Goal: Communication & Community: Answer question/provide support

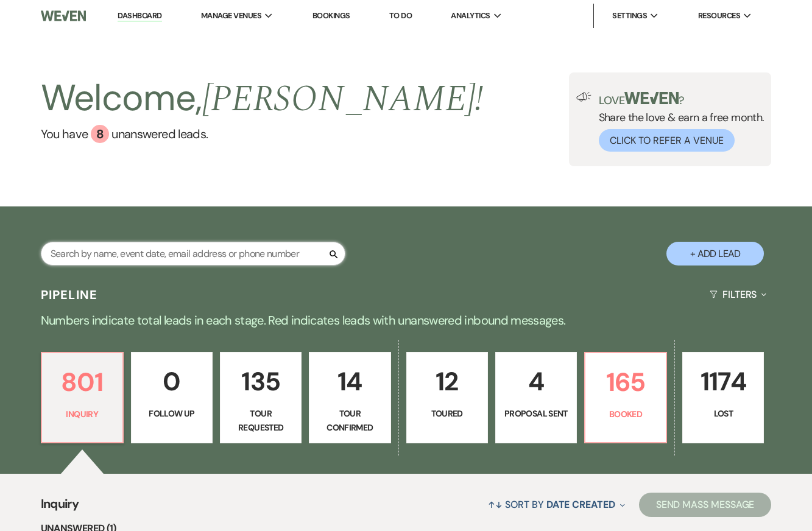
click at [113, 255] on input "text" at bounding box center [193, 254] width 305 height 24
type input "cokl"
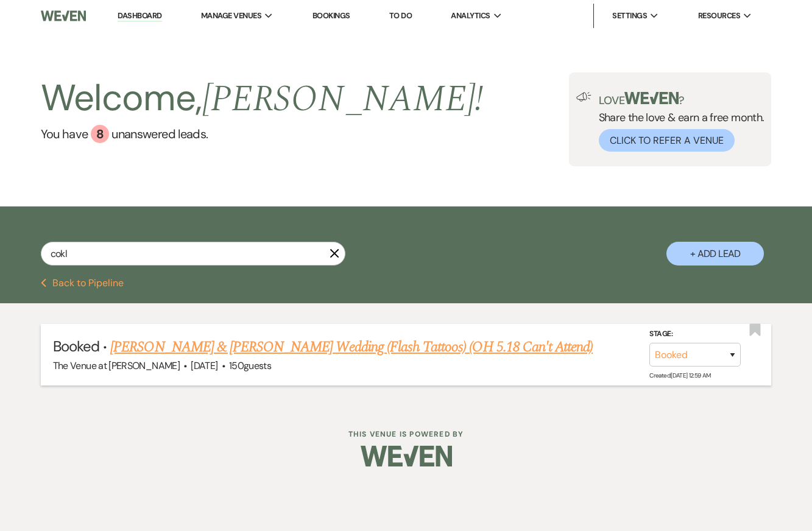
click at [196, 353] on link "[PERSON_NAME] & [PERSON_NAME] Wedding (Flash Tattoos) (OH 5.18 Can't Attend)" at bounding box center [351, 347] width 482 height 22
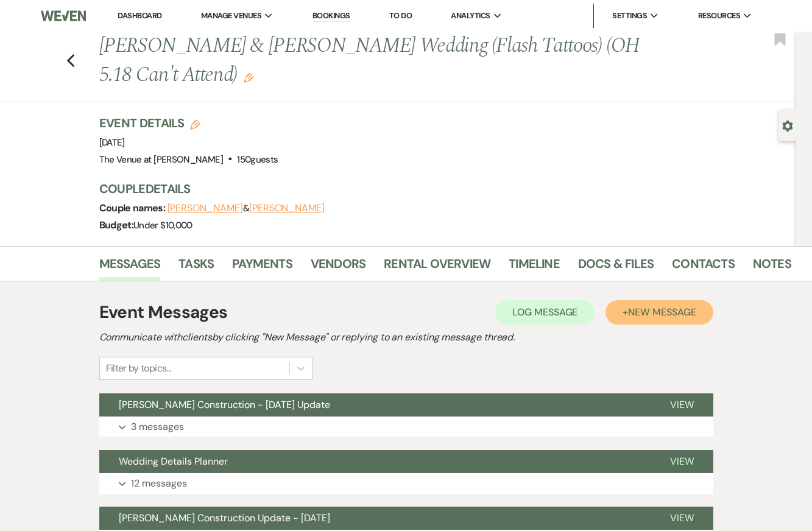
click at [679, 302] on button "+ New Message" at bounding box center [659, 312] width 107 height 24
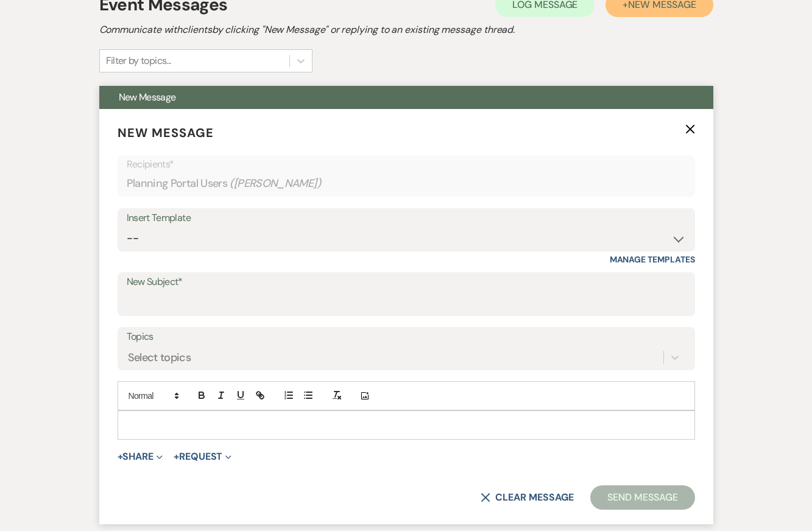
scroll to position [328, 0]
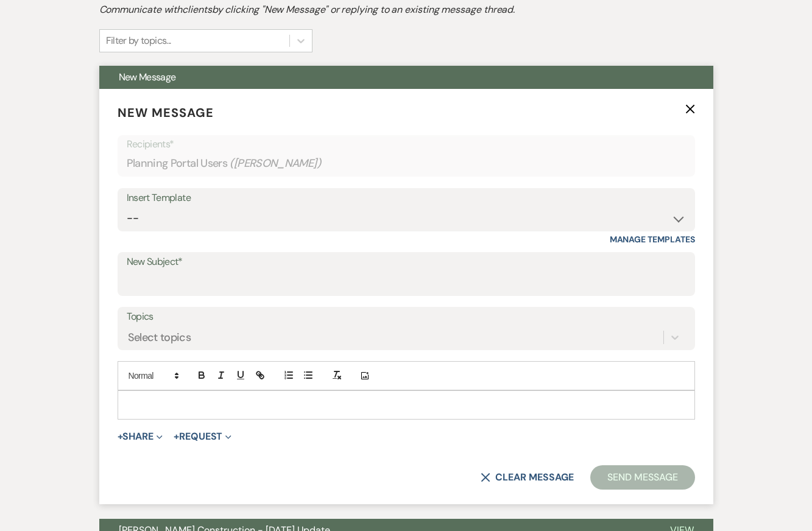
click at [186, 270] on label "New Subject*" at bounding box center [406, 262] width 559 height 18
click at [186, 271] on input "New Subject*" at bounding box center [406, 283] width 559 height 24
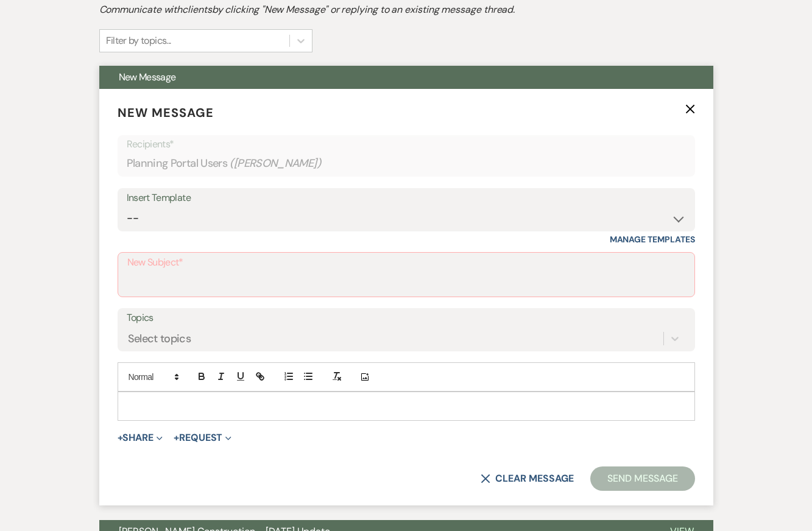
click at [134, 403] on p at bounding box center [406, 406] width 558 height 13
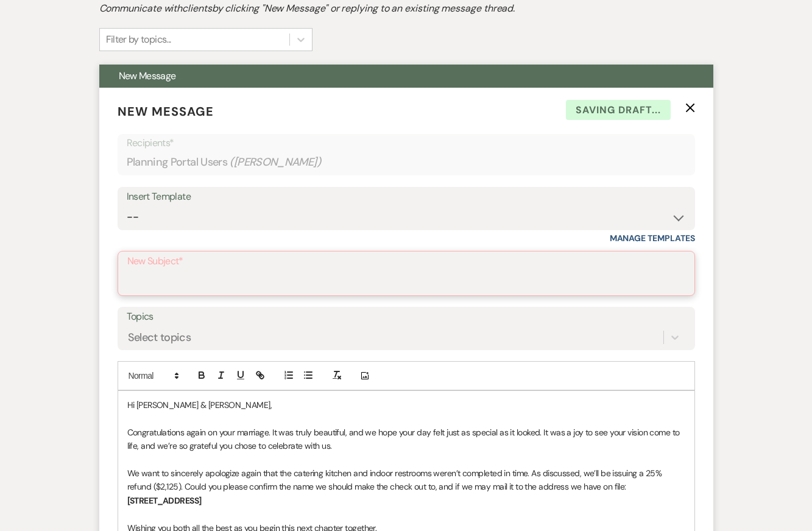
click at [161, 281] on input "New Subject*" at bounding box center [406, 282] width 558 height 24
type input "Congratulations & Refund Confirmation"
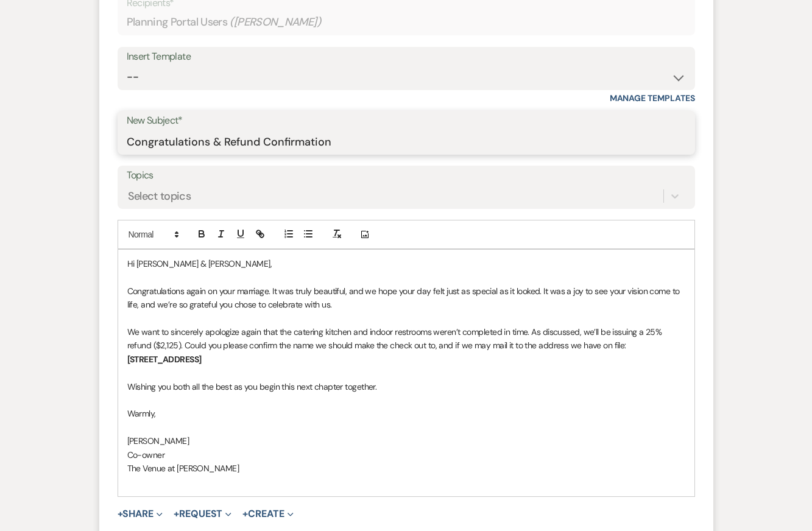
scroll to position [474, 0]
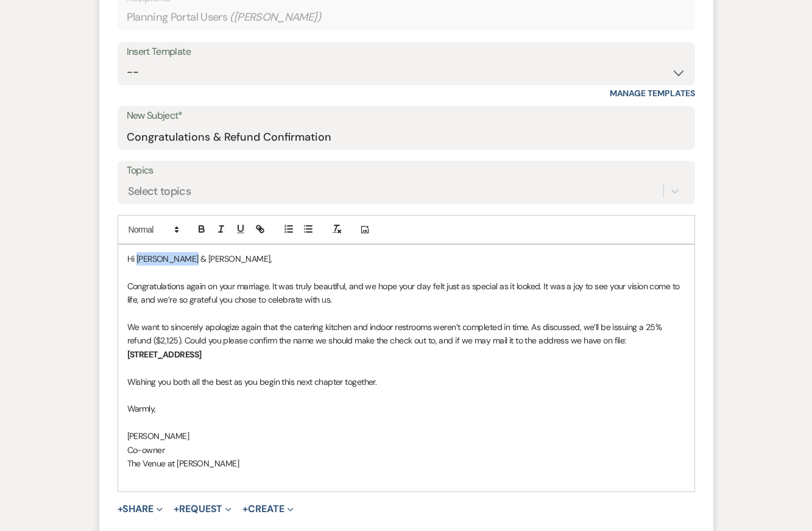
drag, startPoint x: 190, startPoint y: 256, endPoint x: 137, endPoint y: 255, distance: 53.0
click at [137, 255] on span "Hi [PERSON_NAME] & [PERSON_NAME]," at bounding box center [199, 258] width 145 height 11
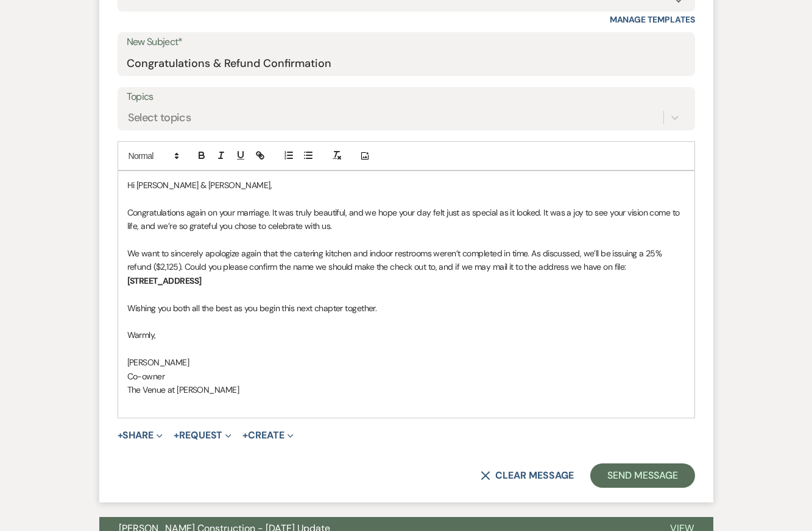
scroll to position [548, 0]
click at [207, 245] on p at bounding box center [406, 239] width 558 height 13
click at [270, 212] on span "Congratulations again on your marriage. It was truly beautiful, and we hope you…" at bounding box center [404, 219] width 554 height 24
click at [436, 274] on p "[STREET_ADDRESS]" at bounding box center [406, 280] width 558 height 13
click at [423, 373] on p "Co-owner" at bounding box center [406, 375] width 558 height 13
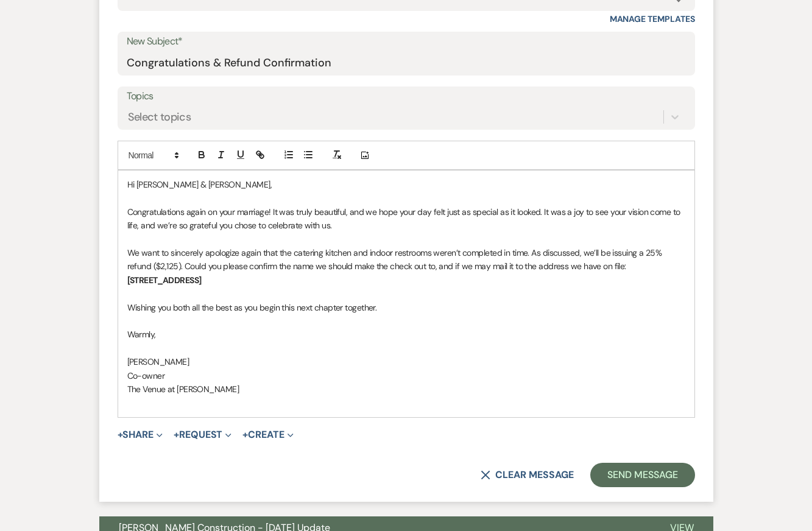
click at [308, 231] on p "Congratulations again on your marriage! It was truly beautiful, and we hope you…" at bounding box center [406, 218] width 558 height 27
click at [341, 260] on span "We want to sincerely apologize again that the catering kitchen and indoor restr…" at bounding box center [395, 259] width 537 height 24
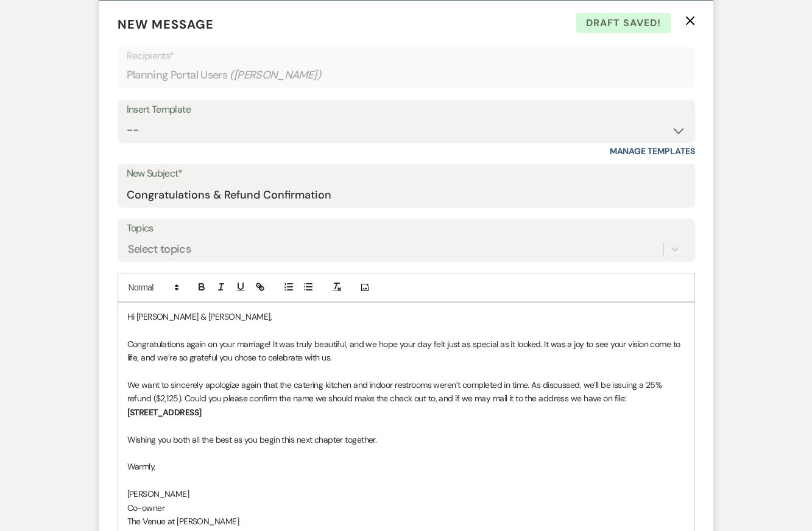
scroll to position [241, 0]
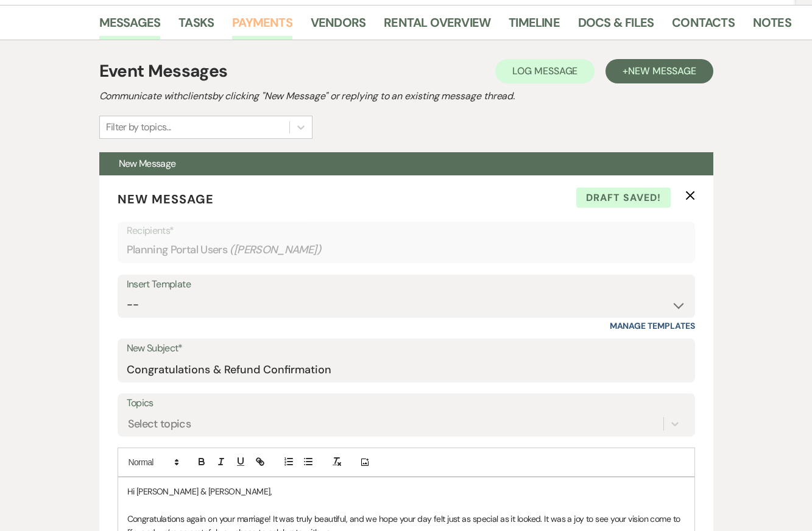
click at [278, 27] on link "Payments" at bounding box center [262, 26] width 60 height 27
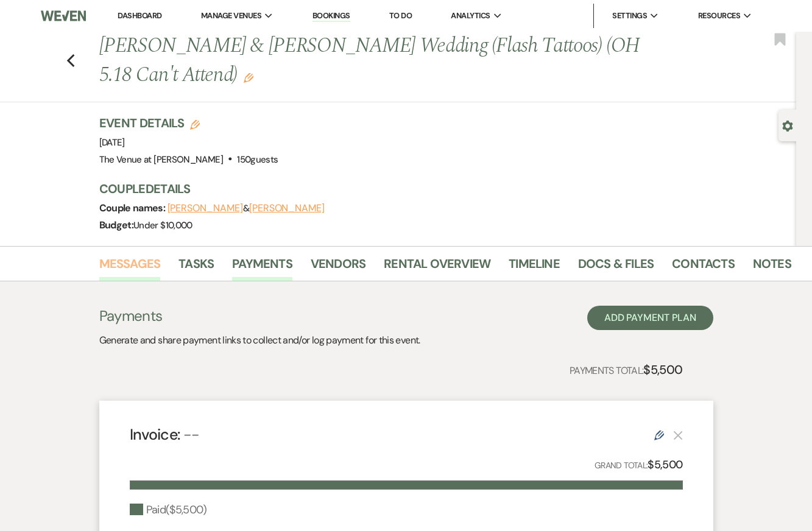
click at [128, 269] on link "Messages" at bounding box center [130, 267] width 62 height 27
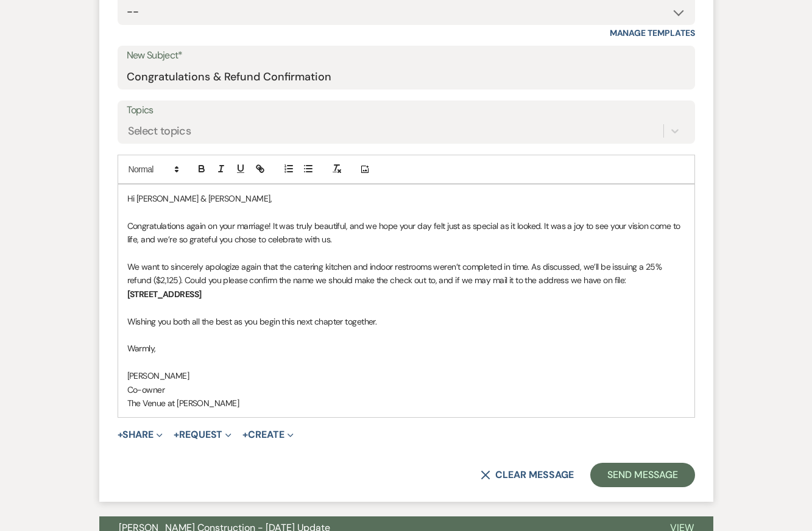
scroll to position [567, 0]
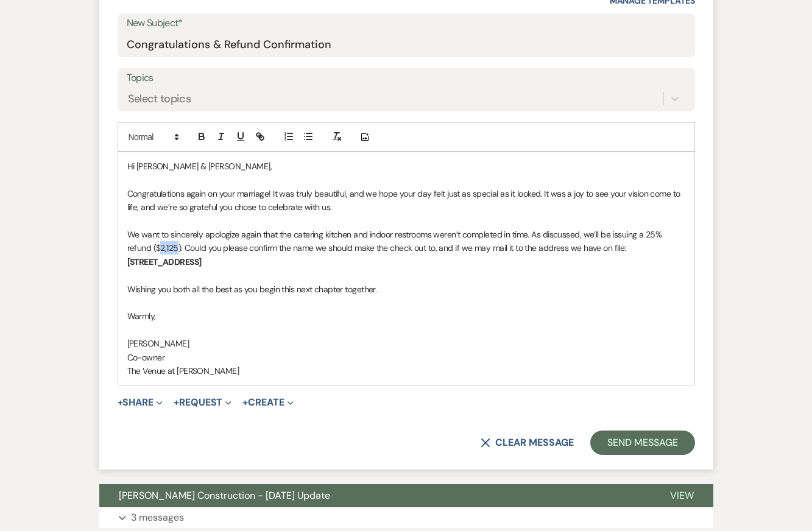
drag, startPoint x: 160, startPoint y: 246, endPoint x: 177, endPoint y: 244, distance: 17.8
click at [177, 244] on p "We want to sincerely apologize again that the catering kitchen and indoor restr…" at bounding box center [406, 241] width 558 height 27
click at [242, 229] on p "We want to sincerely apologize again that the catering kitchen and indoor restr…" at bounding box center [406, 241] width 558 height 27
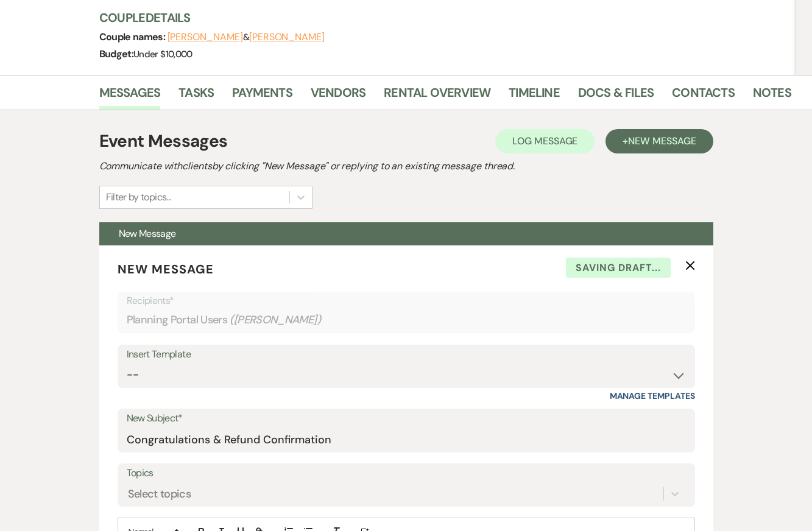
scroll to position [25, 0]
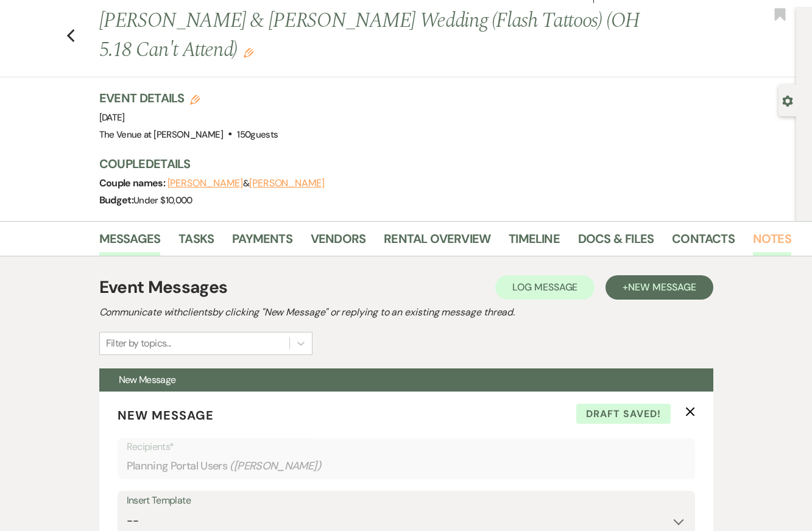
click at [767, 238] on link "Notes" at bounding box center [772, 242] width 38 height 27
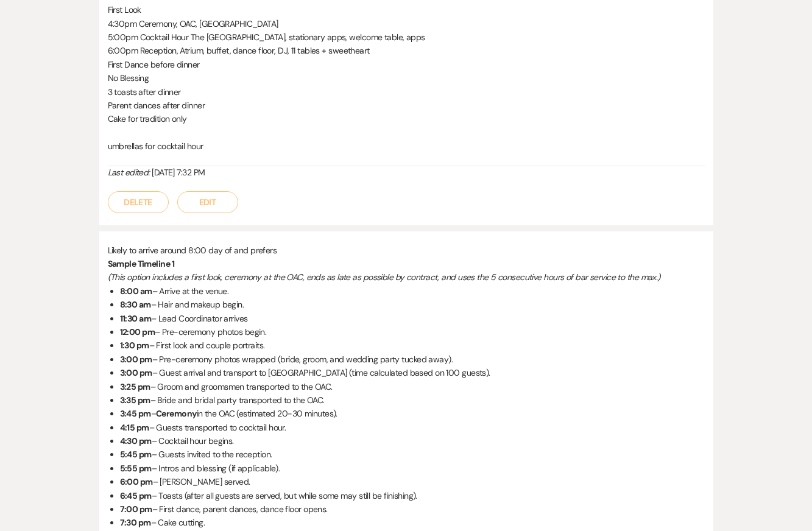
scroll to position [1174, 0]
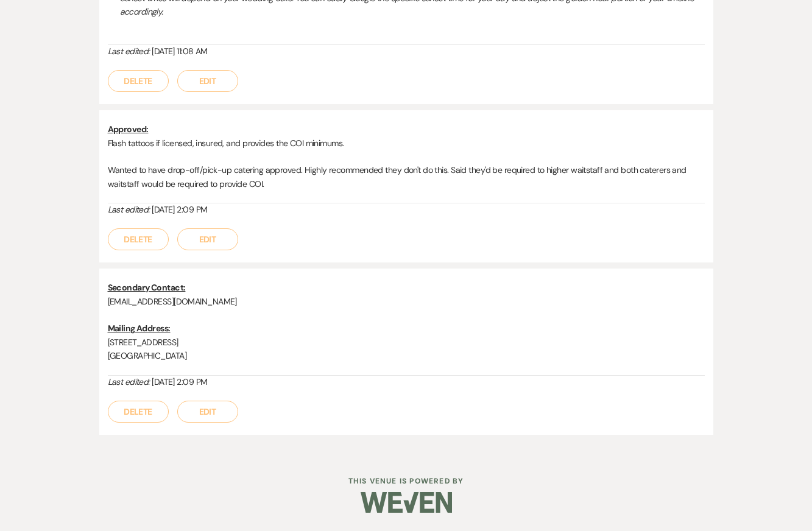
drag, startPoint x: 107, startPoint y: 342, endPoint x: 235, endPoint y: 351, distance: 127.6
click at [235, 351] on div "Secondary Contact: ﻿ [EMAIL_ADDRESS][DOMAIN_NAME] Mailing Address: [STREET_ADDR…" at bounding box center [406, 328] width 597 height 94
copy div "[STREET_ADDRESS]"
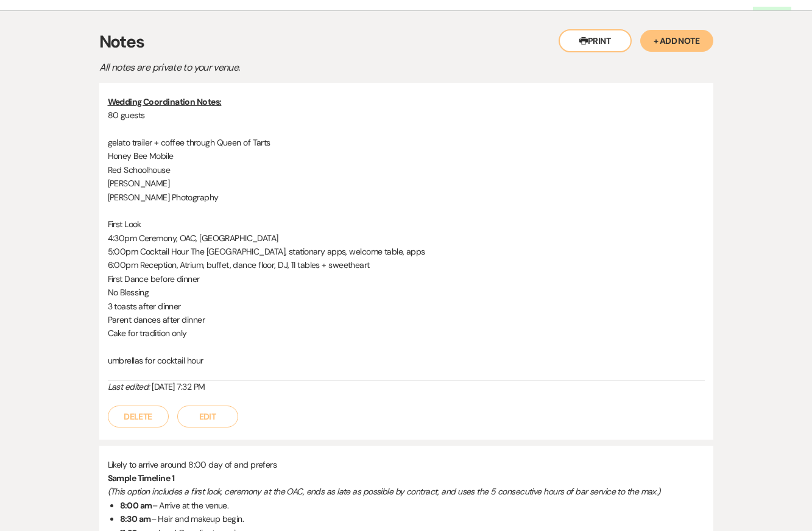
scroll to position [87, 0]
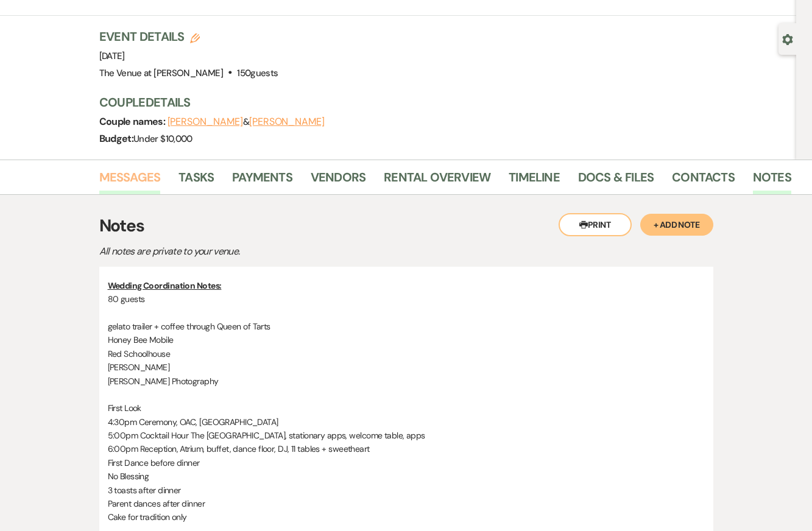
click at [124, 182] on link "Messages" at bounding box center [130, 181] width 62 height 27
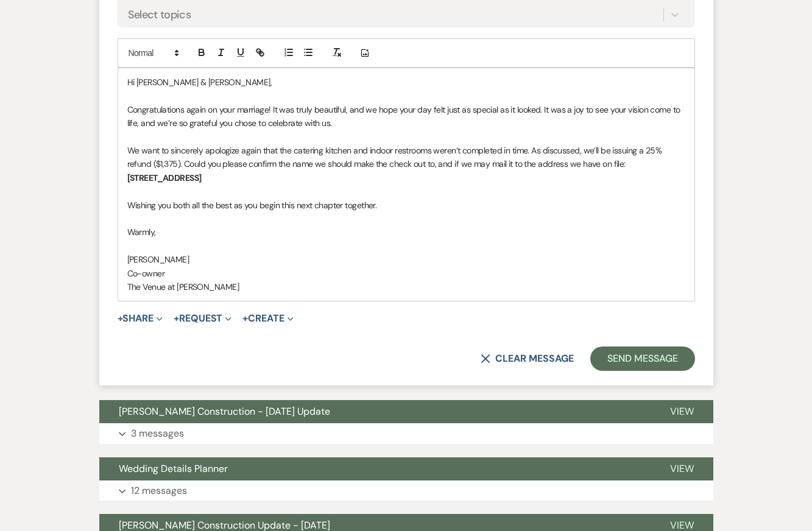
scroll to position [540, 0]
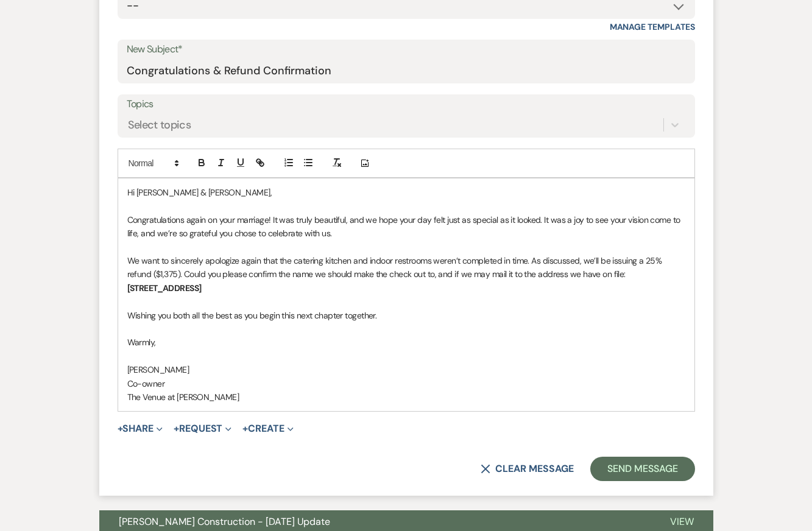
drag, startPoint x: 290, startPoint y: 289, endPoint x: 129, endPoint y: 289, distance: 161.4
click at [129, 289] on p "[STREET_ADDRESS]" at bounding box center [406, 287] width 558 height 13
paste div
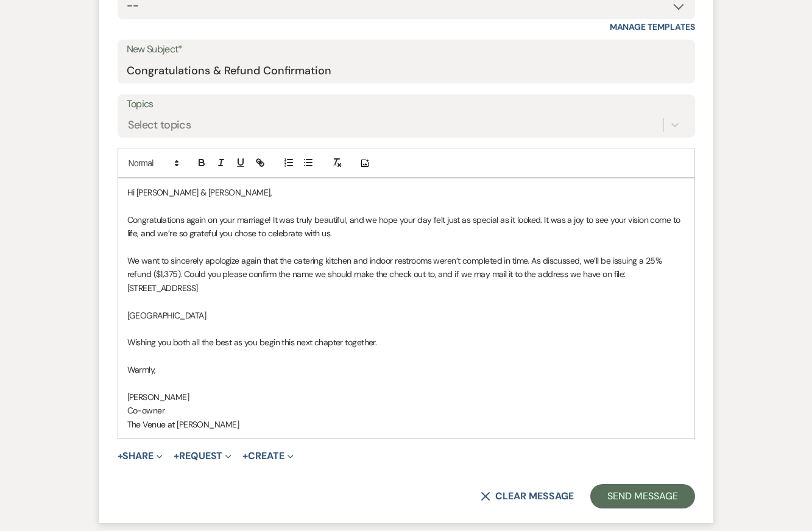
click at [126, 317] on div "Hi [PERSON_NAME] & [PERSON_NAME], Congratulations again on your marriage! It wa…" at bounding box center [406, 308] width 576 height 260
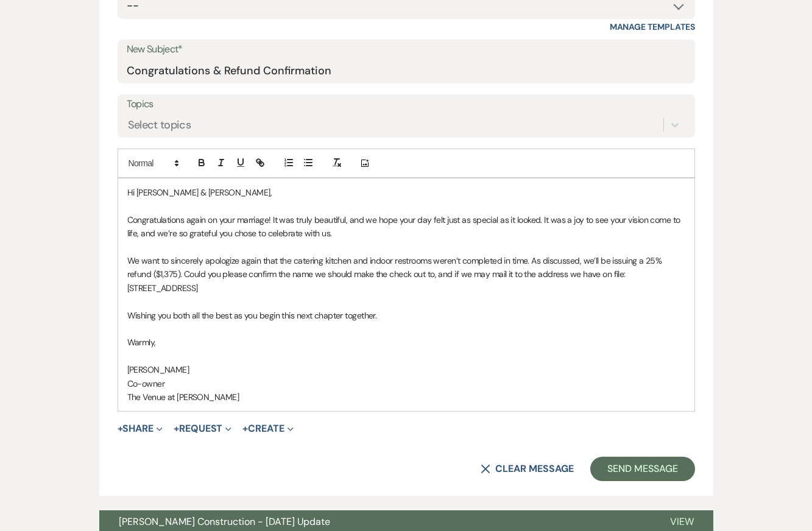
drag, startPoint x: 319, startPoint y: 290, endPoint x: 44, endPoint y: 282, distance: 274.9
click at [301, 267] on p "We want to sincerely apologize again that the catering kitchen and indoor restr…" at bounding box center [406, 267] width 558 height 27
click at [308, 350] on p at bounding box center [406, 356] width 558 height 13
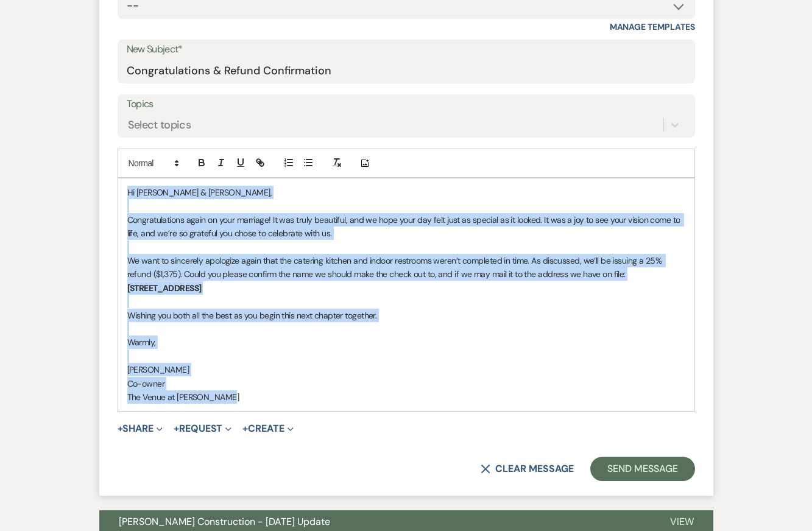
copy div "Hi [PERSON_NAME] & [PERSON_NAME], Congratulations again on your marriage! It wa…"
click at [353, 339] on p "Warmly," at bounding box center [406, 342] width 558 height 13
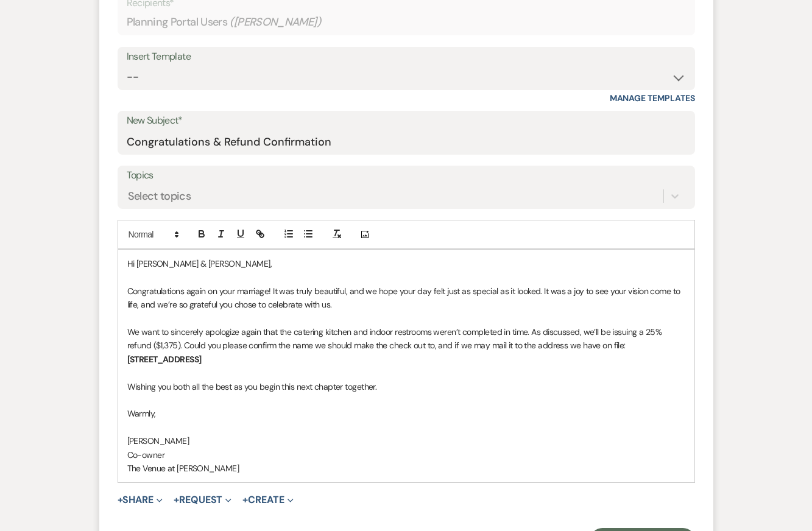
scroll to position [510, 0]
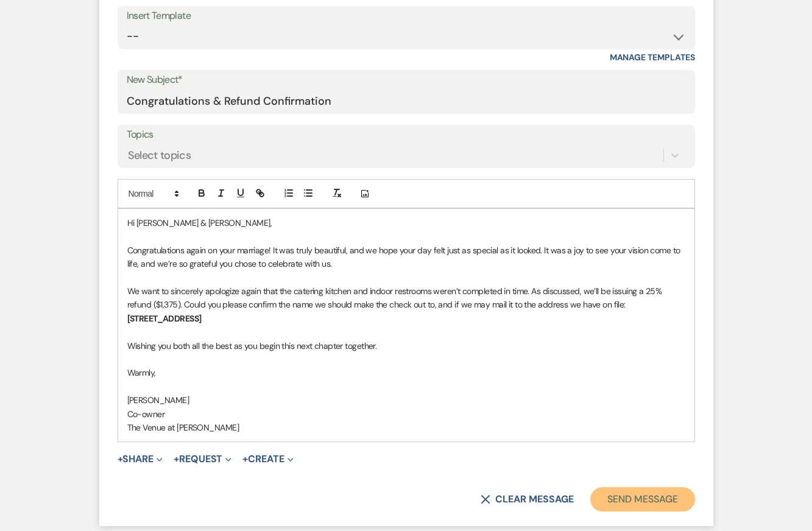
click at [643, 495] on button "Send Message" at bounding box center [642, 499] width 104 height 24
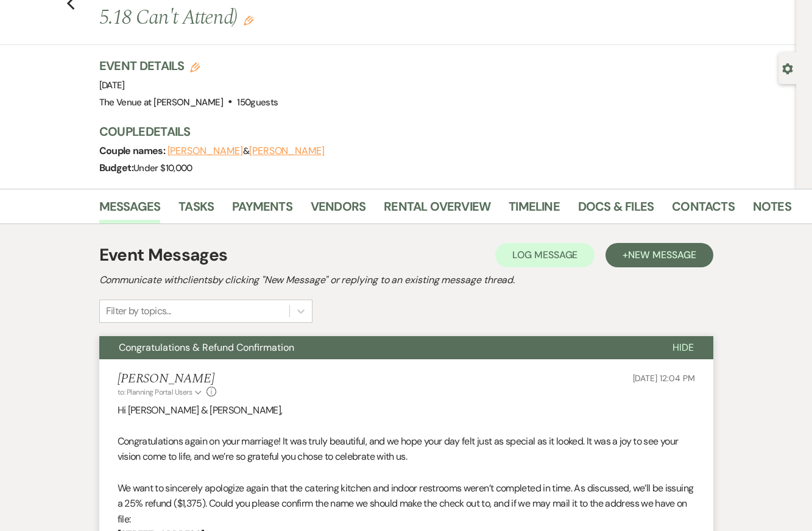
scroll to position [0, 0]
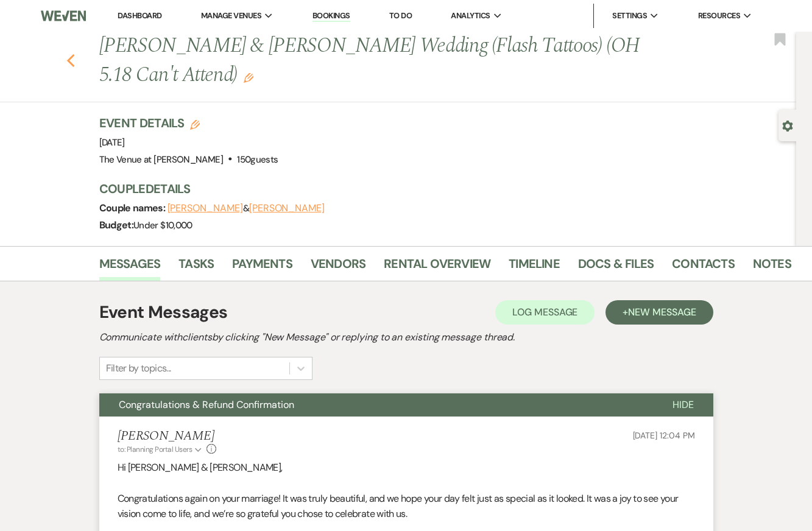
click at [72, 62] on icon "Previous" at bounding box center [70, 61] width 9 height 15
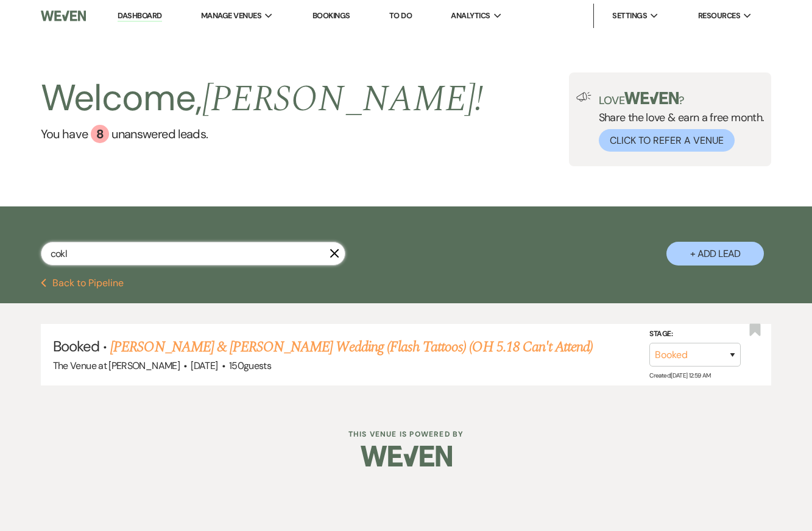
click at [124, 251] on input "cokl" at bounding box center [193, 254] width 305 height 24
type input "[PERSON_NAME]"
select select "2"
select select "8"
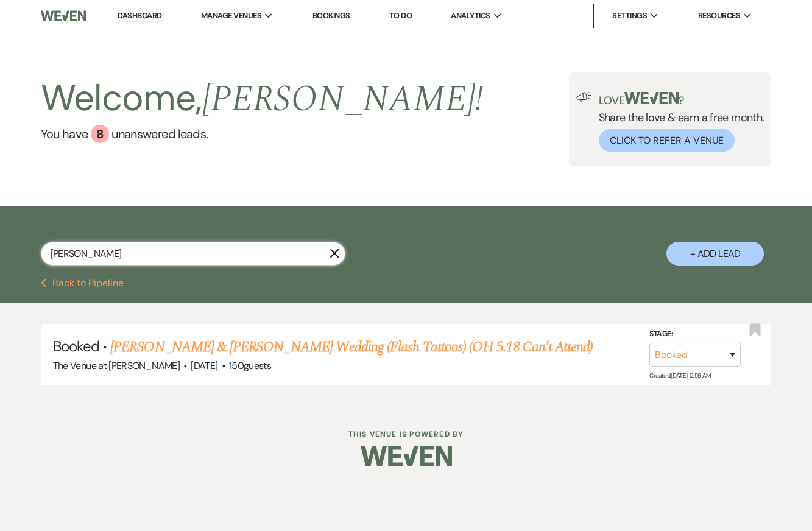
select select "8"
select select "5"
select select "8"
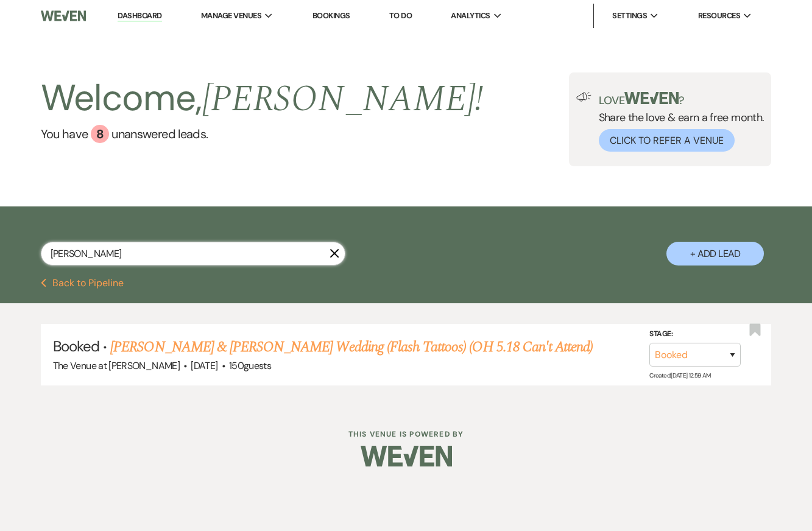
select select "8"
select select "5"
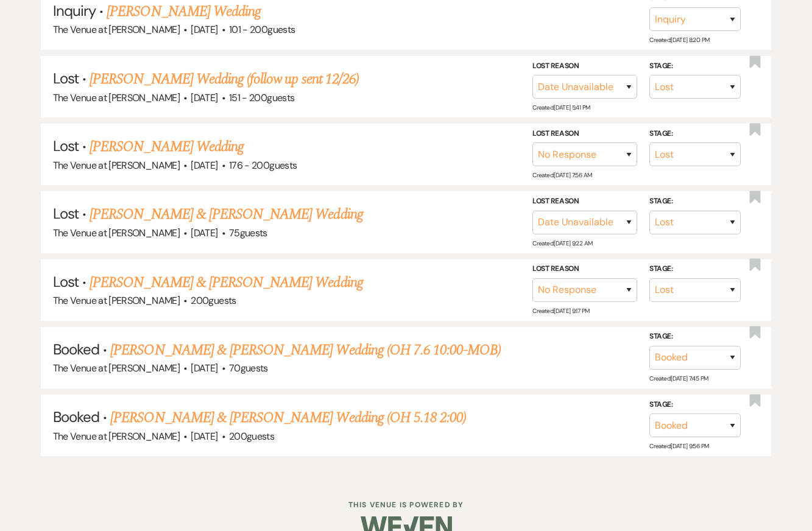
scroll to position [557, 0]
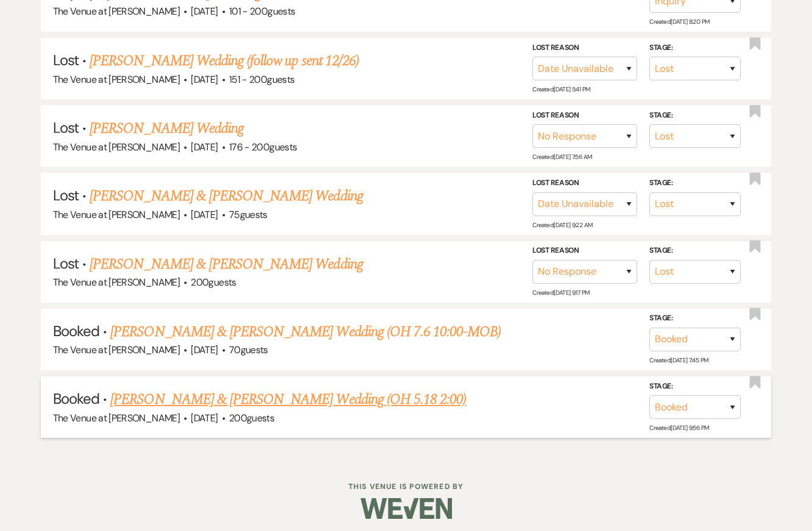
click at [244, 391] on link "[PERSON_NAME] & [PERSON_NAME] Wedding (OH 5.18 2:00)" at bounding box center [288, 400] width 356 height 22
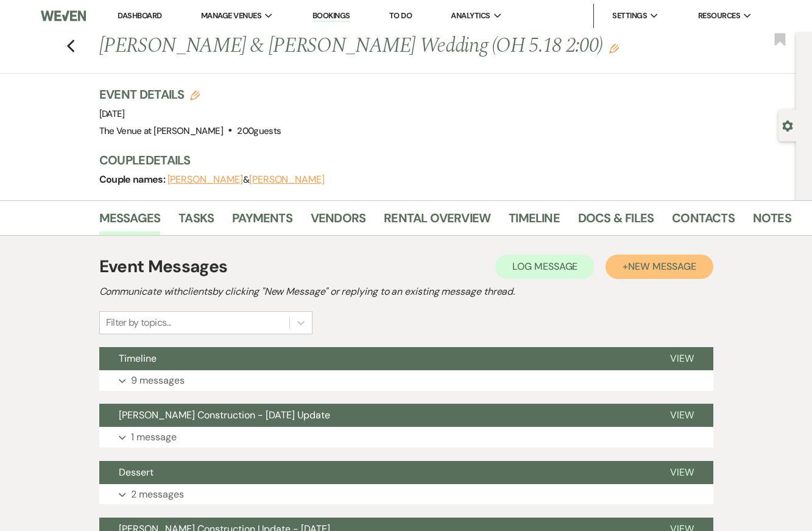
click at [646, 270] on span "New Message" at bounding box center [662, 266] width 68 height 13
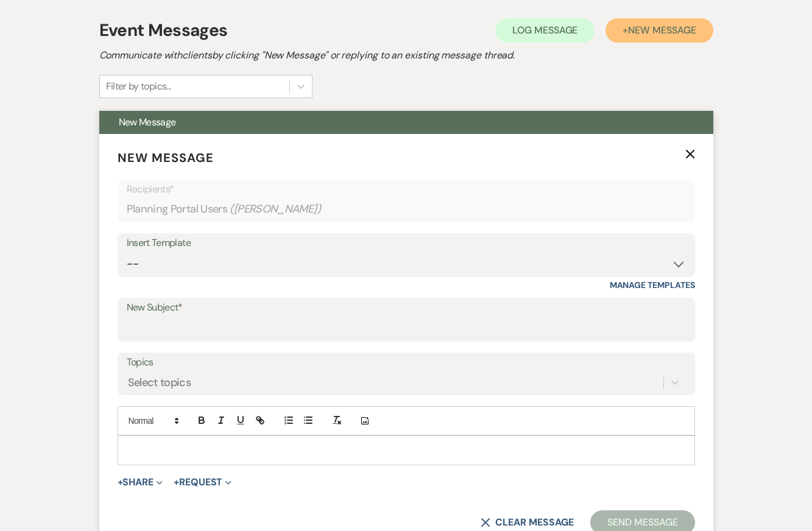
scroll to position [251, 0]
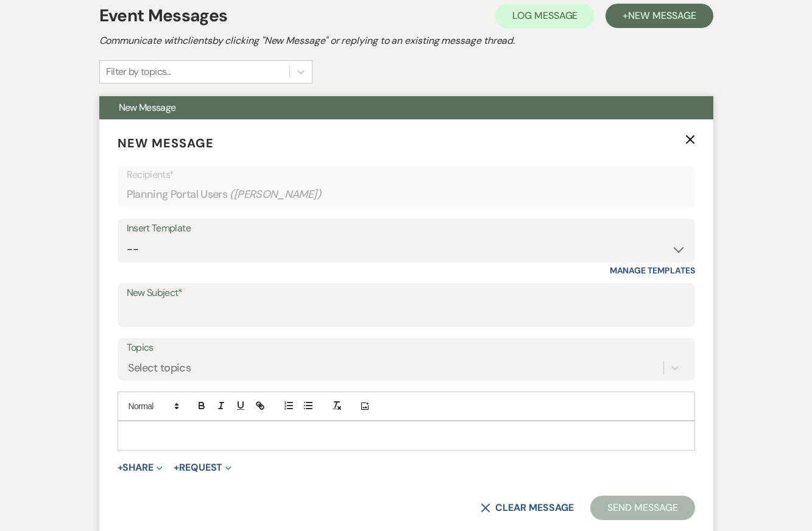
click at [183, 434] on p at bounding box center [406, 435] width 558 height 13
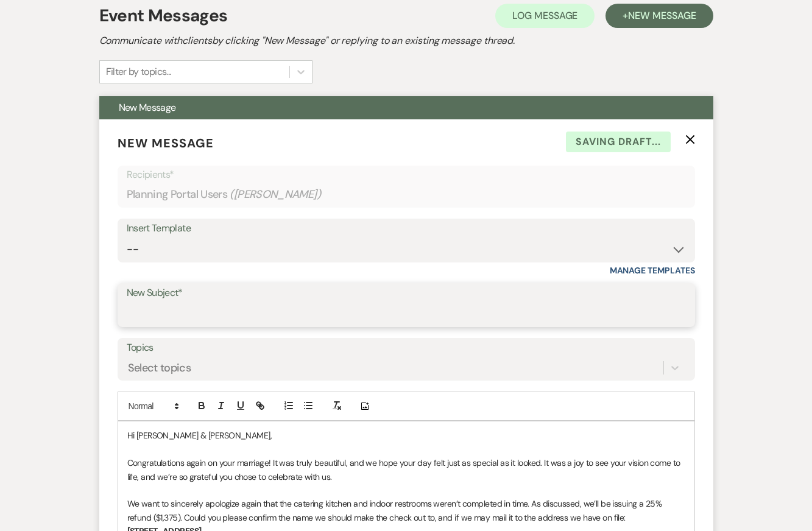
click at [168, 309] on input "New Subject*" at bounding box center [406, 314] width 559 height 24
type input "Congratulations & Refund Confirmation"
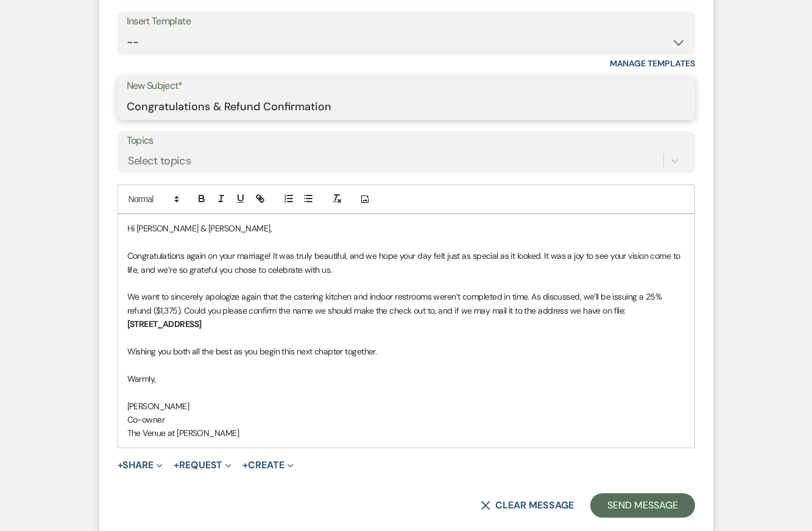
scroll to position [486, 0]
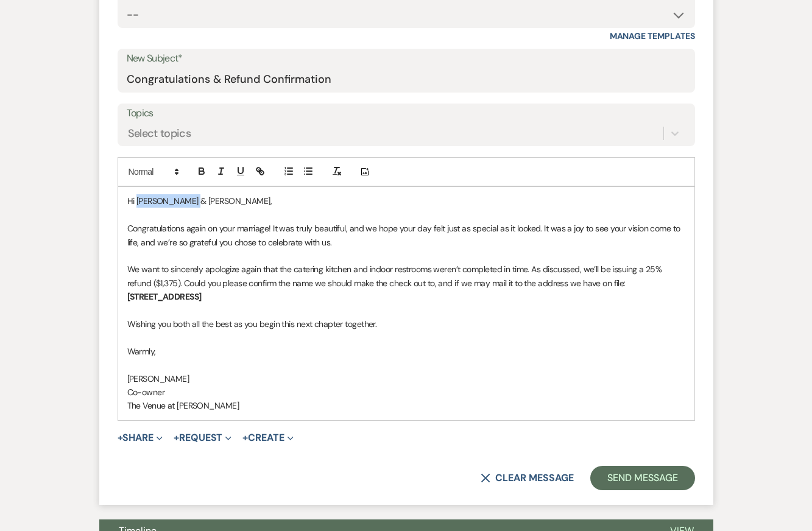
drag, startPoint x: 136, startPoint y: 202, endPoint x: 184, endPoint y: 201, distance: 48.1
click at [184, 201] on p "Hi [PERSON_NAME] & [PERSON_NAME]," at bounding box center [406, 200] width 558 height 13
click at [366, 214] on p at bounding box center [406, 214] width 558 height 13
click at [372, 328] on p "Wishing you both all the best as you begin this next chapter together." at bounding box center [406, 323] width 558 height 13
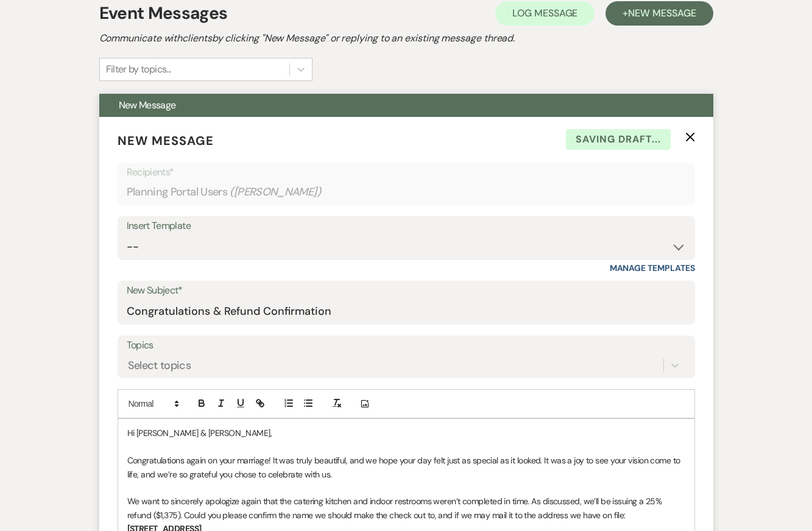
scroll to position [0, 0]
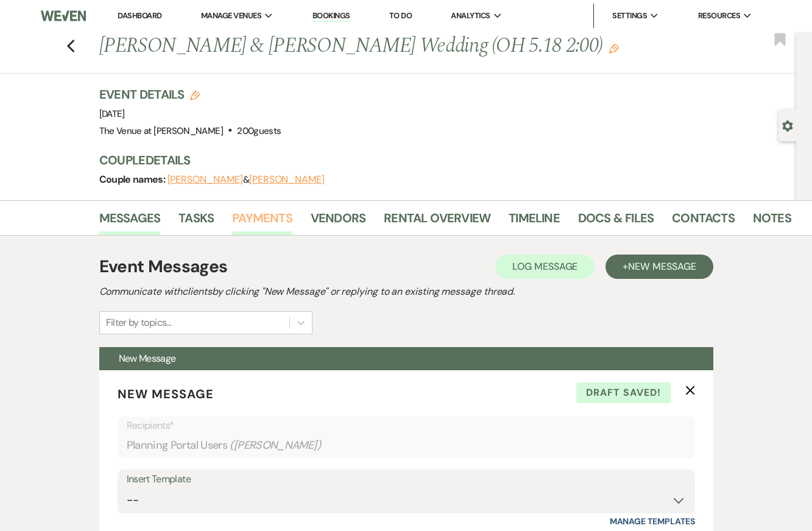
click at [265, 224] on link "Payments" at bounding box center [262, 221] width 60 height 27
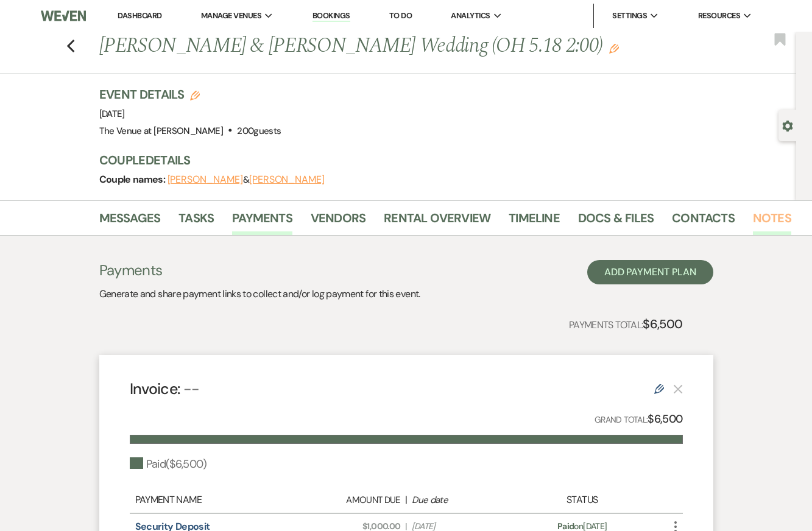
click at [766, 217] on link "Notes" at bounding box center [772, 221] width 38 height 27
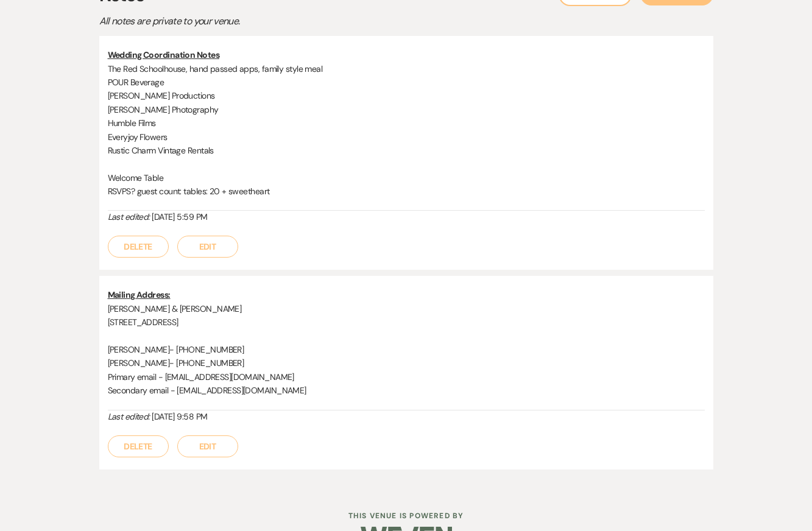
scroll to position [247, 0]
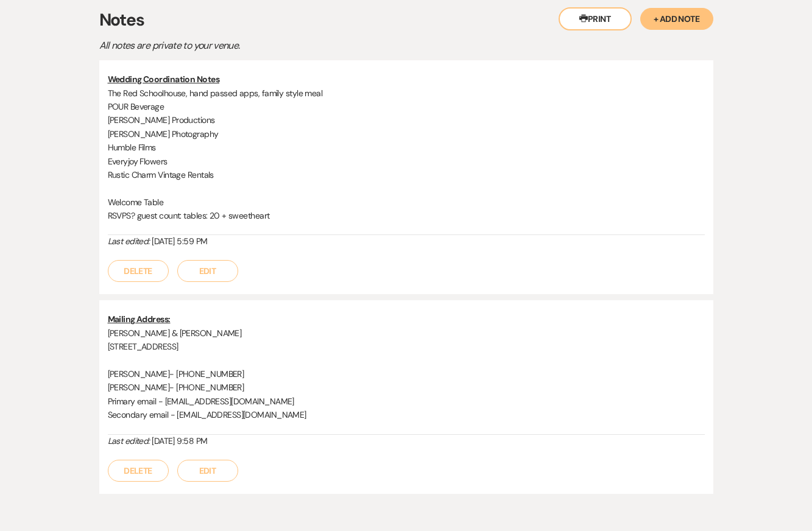
drag, startPoint x: 107, startPoint y: 344, endPoint x: 261, endPoint y: 344, distance: 153.5
click at [261, 344] on p "[STREET_ADDRESS]" at bounding box center [406, 346] width 597 height 13
copy span "[STREET_ADDRESS]"
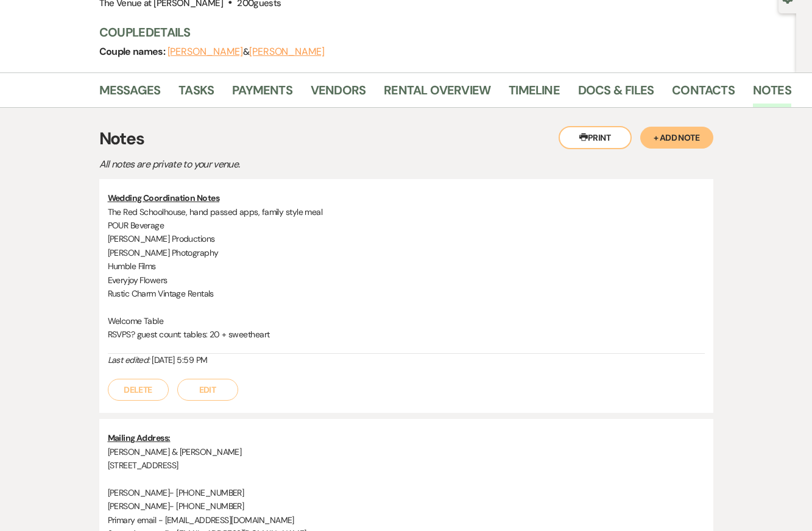
scroll to position [0, 0]
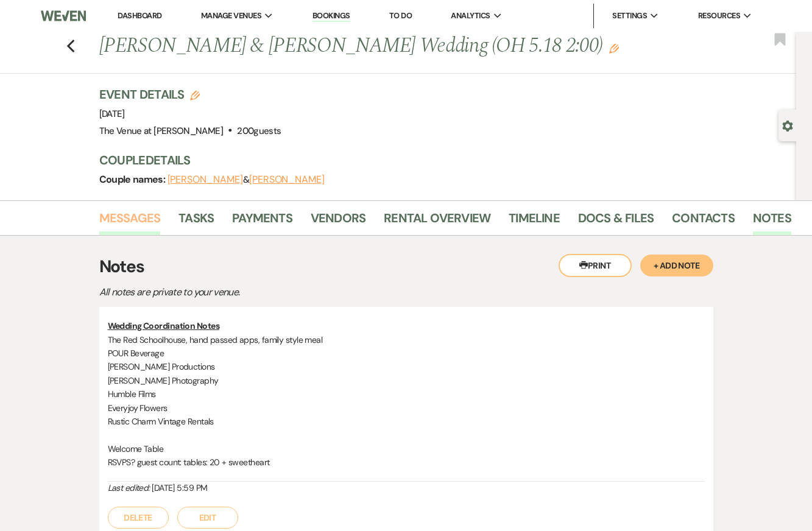
click at [134, 217] on link "Messages" at bounding box center [130, 221] width 62 height 27
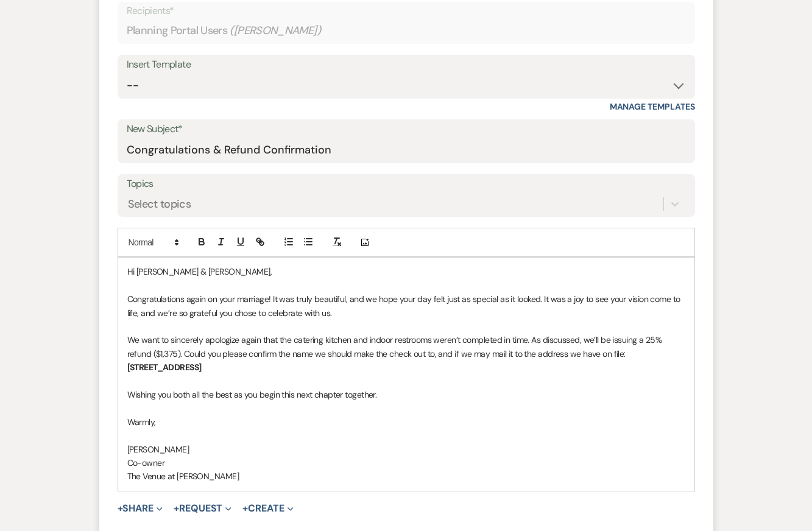
scroll to position [447, 0]
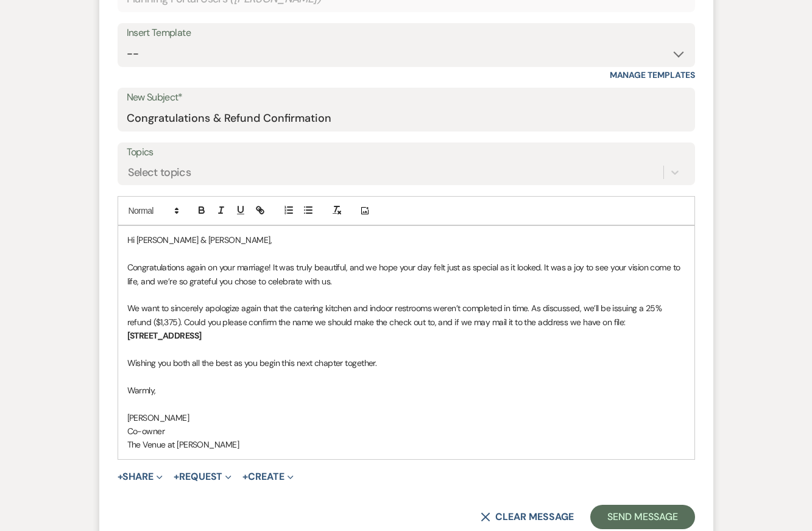
drag, startPoint x: 323, startPoint y: 333, endPoint x: 116, endPoint y: 334, distance: 206.5
click at [116, 335] on form "New Message X Draft Recipients* Planning Portal Users ( [PERSON_NAME] ) Insert …" at bounding box center [406, 234] width 614 height 620
paste div
drag, startPoint x: 272, startPoint y: 336, endPoint x: 62, endPoint y: 336, distance: 210.2
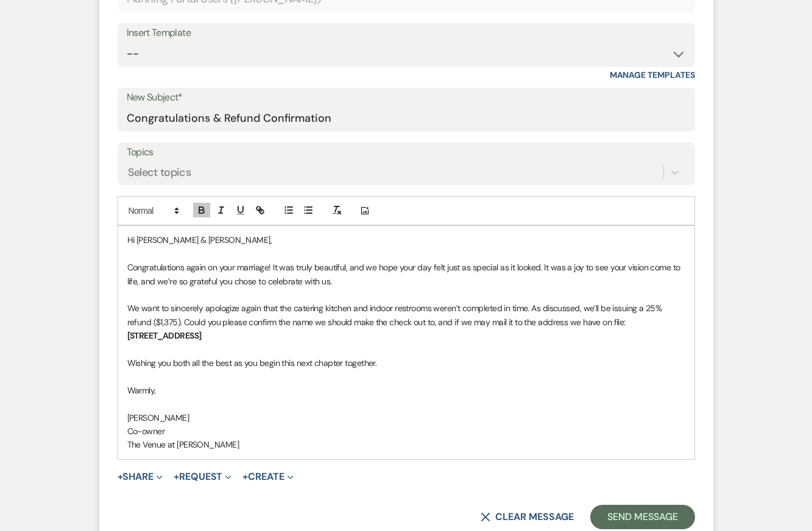
click at [177, 321] on p "We want to sincerely apologize again that the catering kitchen and indoor restr…" at bounding box center [406, 315] width 558 height 27
click at [303, 403] on p at bounding box center [406, 403] width 558 height 13
click at [353, 425] on p "Co-owner" at bounding box center [406, 431] width 558 height 13
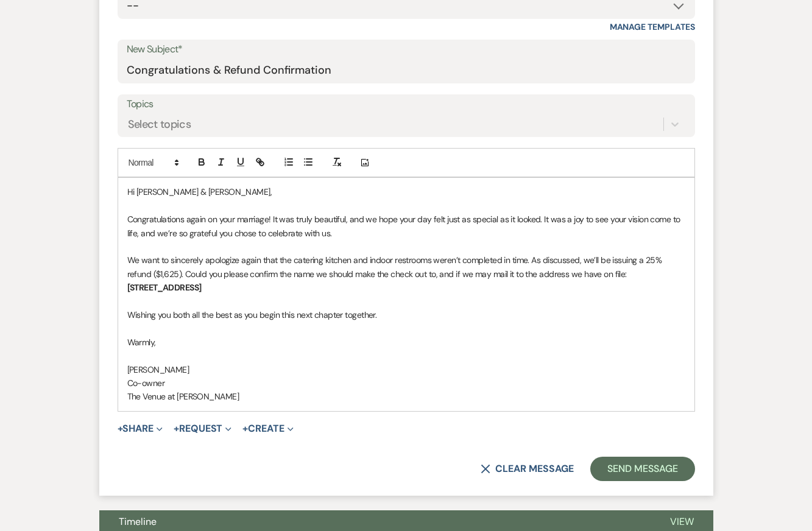
scroll to position [496, 0]
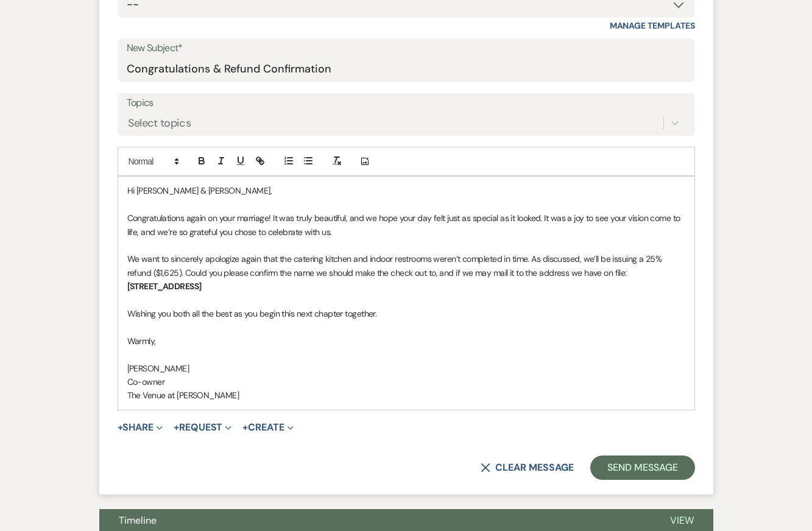
click at [377, 366] on p "[PERSON_NAME]" at bounding box center [406, 368] width 558 height 13
click at [394, 384] on p "Co-owner" at bounding box center [406, 381] width 558 height 13
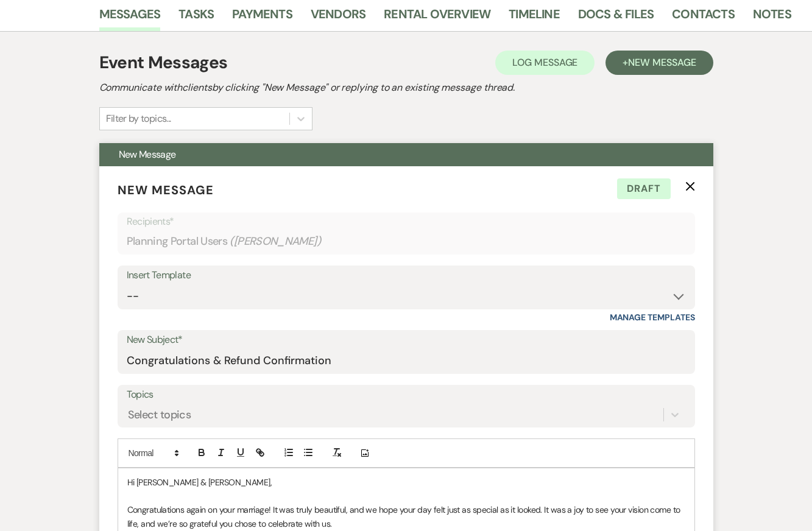
scroll to position [546, 0]
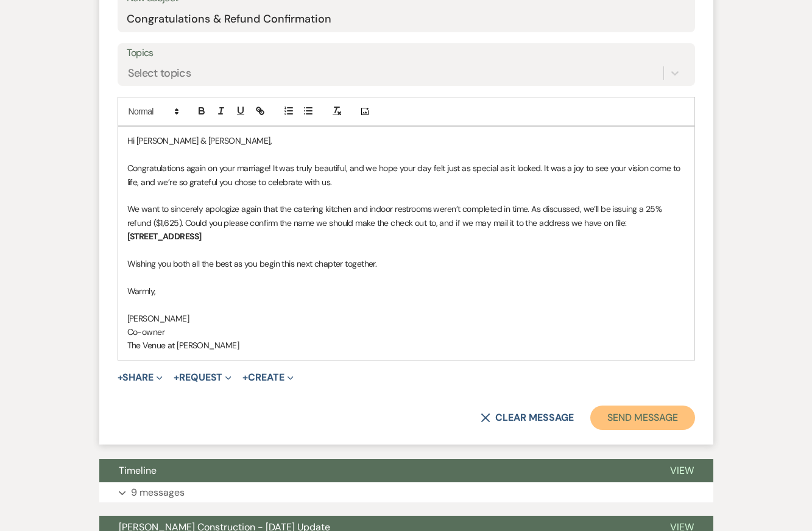
click at [651, 423] on button "Send Message" at bounding box center [642, 418] width 104 height 24
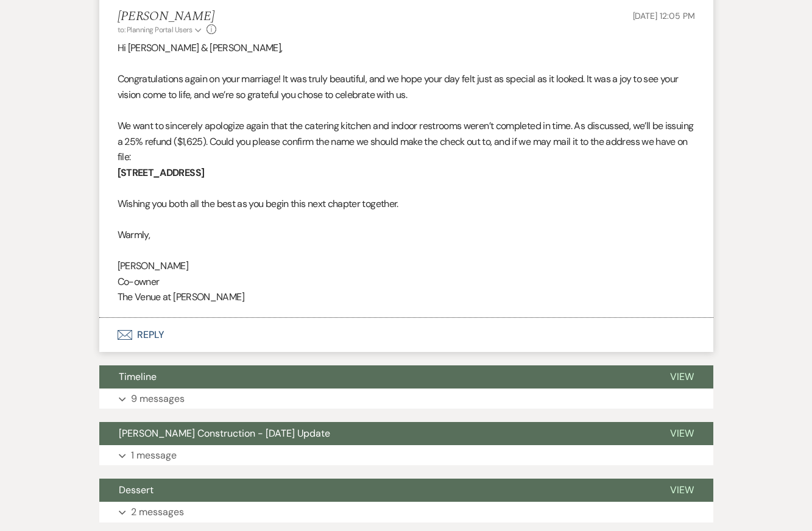
scroll to position [0, 0]
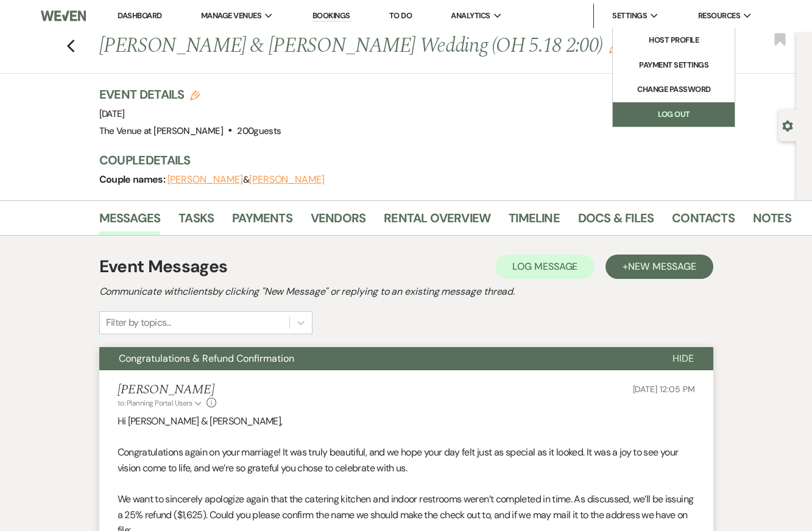
click at [668, 107] on link "Log Out" at bounding box center [674, 114] width 122 height 24
